Goal: Information Seeking & Learning: Learn about a topic

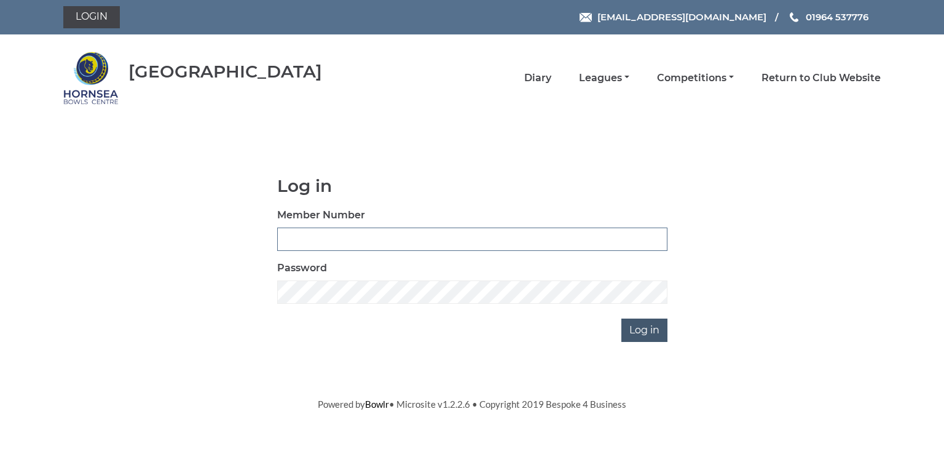
type input "0902"
click at [644, 325] on input "Log in" at bounding box center [644, 329] width 46 height 23
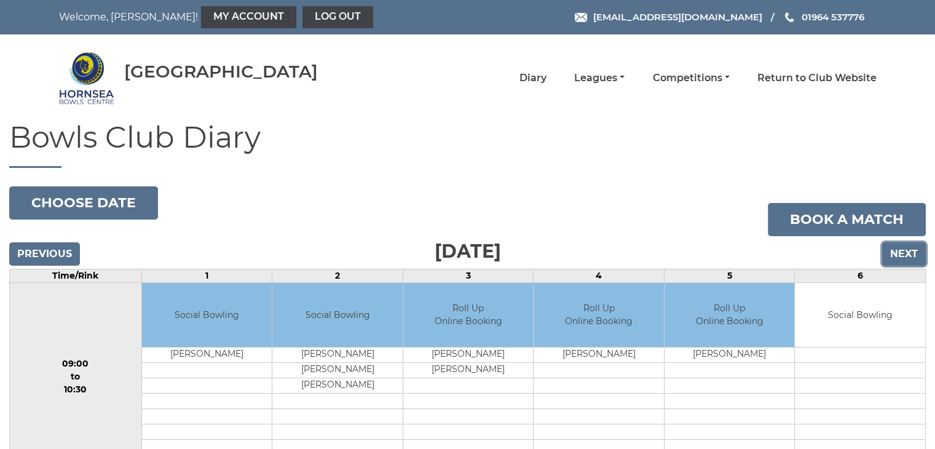
click at [901, 256] on input "Next" at bounding box center [904, 253] width 44 height 23
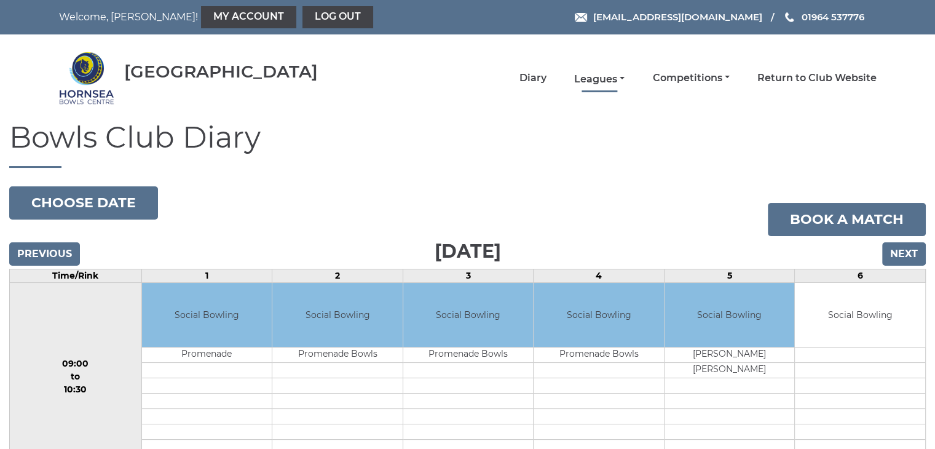
click at [598, 76] on link "Leagues" at bounding box center [599, 80] width 50 height 14
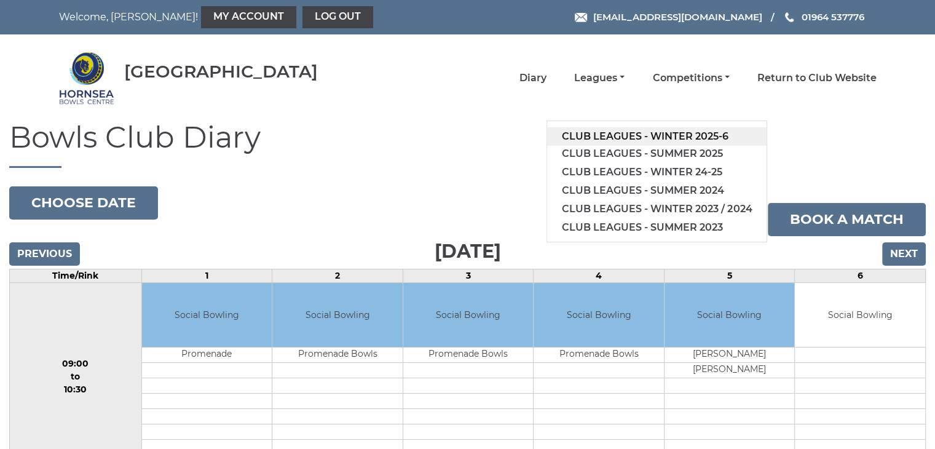
click at [662, 133] on link "Club leagues - Winter 2025-6" at bounding box center [656, 136] width 219 height 18
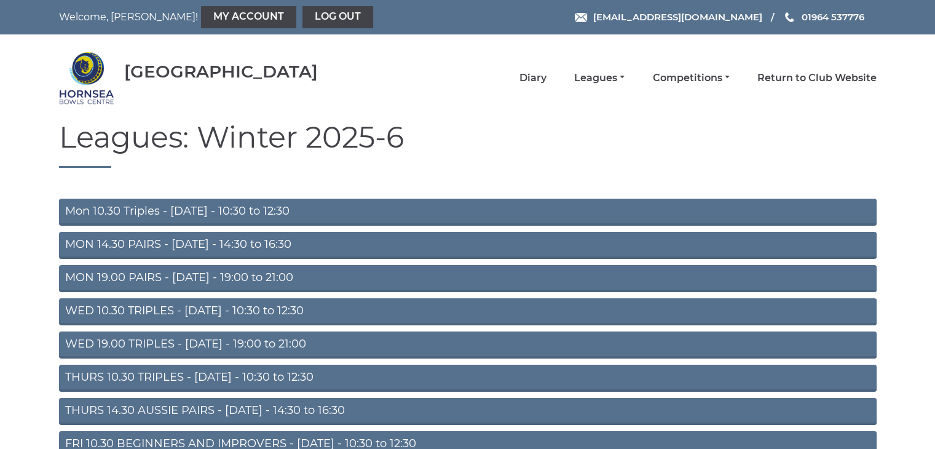
click at [189, 412] on link "THURS 14.30 AUSSIE PAIRS - Thursday - 14:30 to 16:30" at bounding box center [467, 411] width 817 height 27
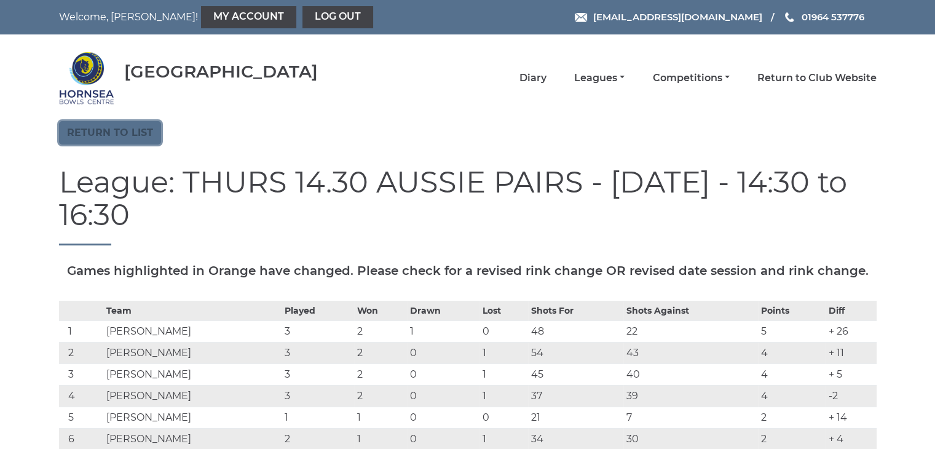
click at [120, 134] on link "Return to list" at bounding box center [110, 132] width 102 height 23
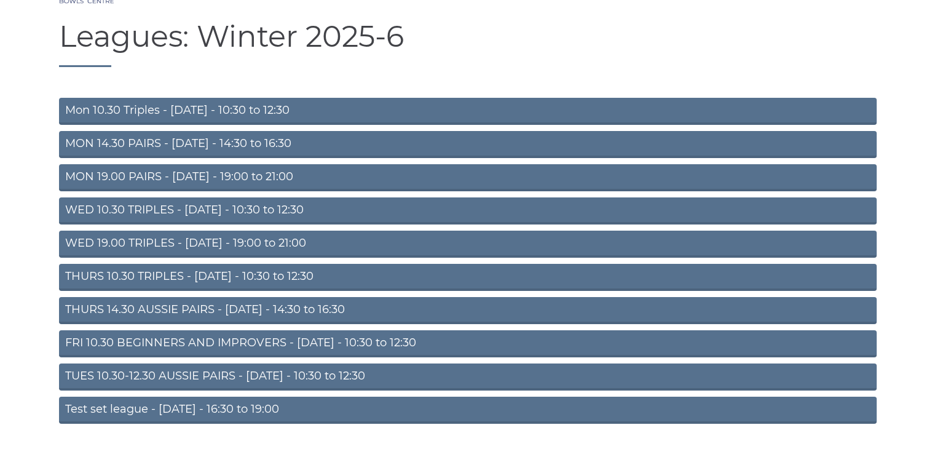
scroll to position [123, 0]
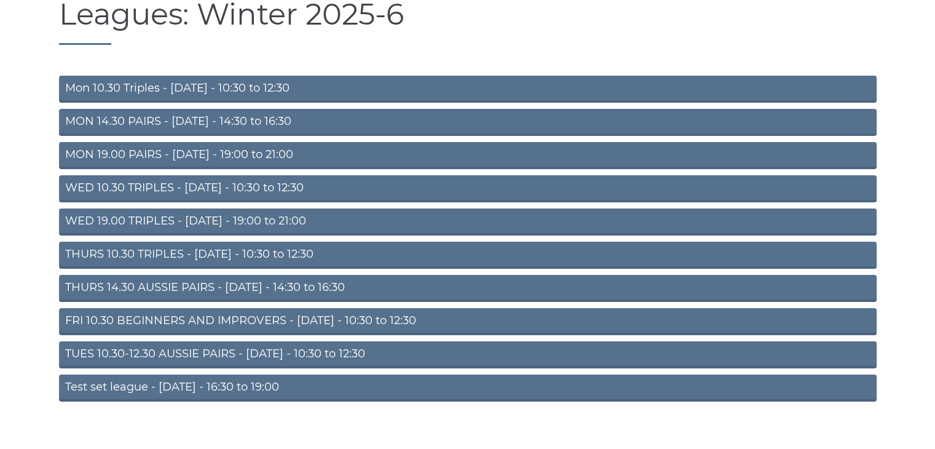
click at [277, 319] on link "FRI 10.30 BEGINNERS AND IMPROVERS - Friday - 10:30 to 12:30" at bounding box center [467, 321] width 817 height 27
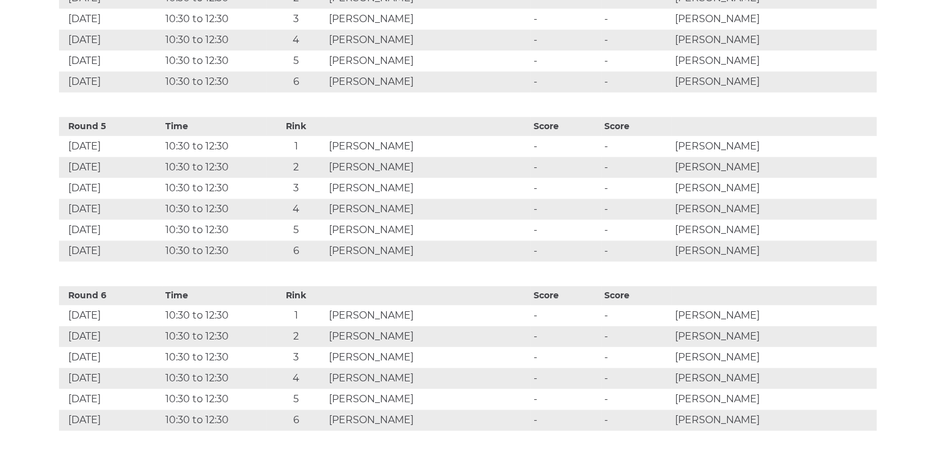
scroll to position [1229, 0]
